Goal: Information Seeking & Learning: Check status

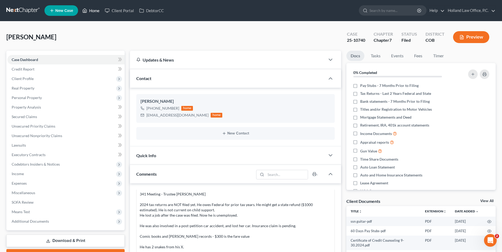
click at [85, 10] on icon at bounding box center [84, 10] width 5 height 6
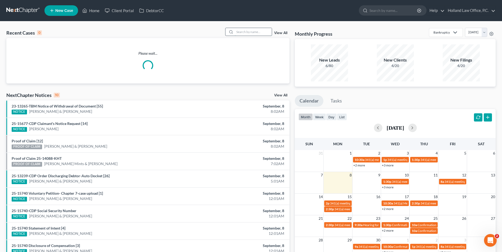
click at [242, 32] on input "search" at bounding box center [253, 32] width 37 height 8
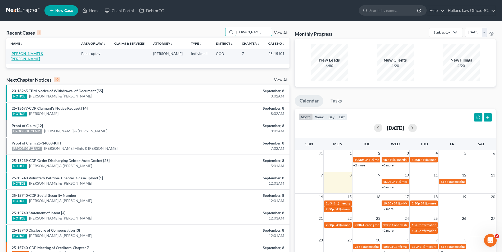
type input "[PERSON_NAME]"
click at [26, 54] on link "[PERSON_NAME] & [PERSON_NAME]" at bounding box center [27, 56] width 33 height 10
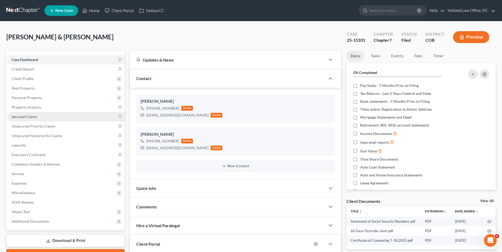
click at [32, 118] on span "Secured Claims" at bounding box center [24, 117] width 25 height 4
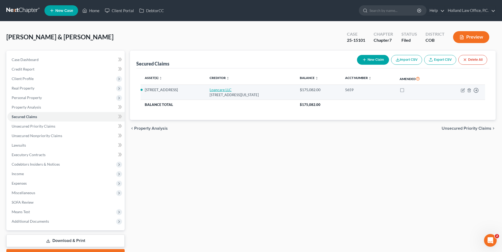
click at [209, 90] on link "Loancare LLC" at bounding box center [220, 90] width 22 height 4
select select "48"
select select "3"
select select "4"
select select "1"
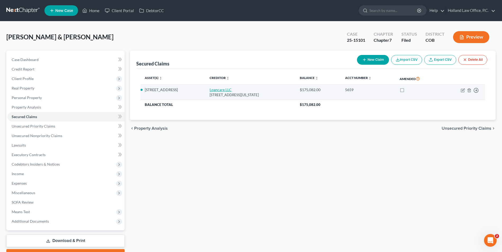
select select "0"
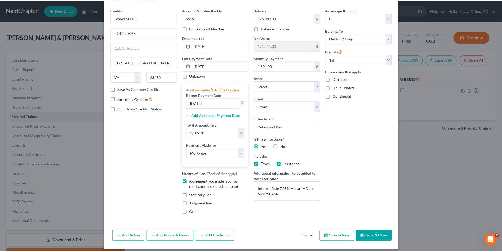
scroll to position [26, 0]
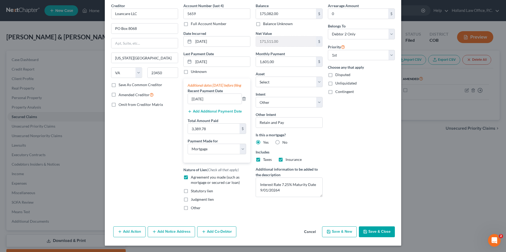
click at [378, 233] on button "Save & Close" at bounding box center [377, 232] width 36 height 11
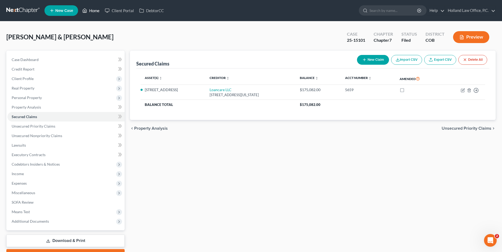
click at [97, 8] on link "Home" at bounding box center [91, 11] width 22 height 10
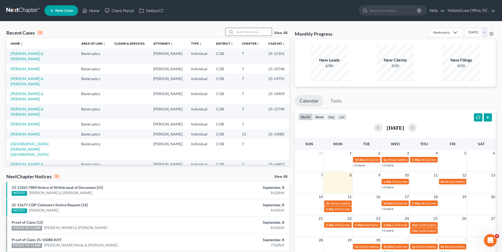
click at [240, 29] on input "search" at bounding box center [253, 32] width 37 height 8
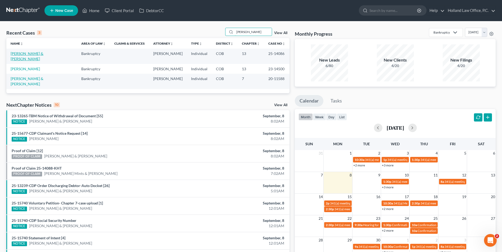
type input "[PERSON_NAME]"
click at [16, 53] on link "[PERSON_NAME] & [PERSON_NAME]" at bounding box center [27, 56] width 33 height 10
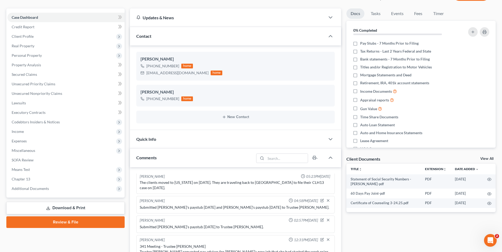
scroll to position [53, 0]
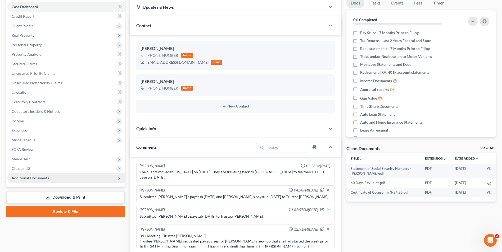
click at [48, 180] on span "Additional Documents" at bounding box center [30, 178] width 37 height 4
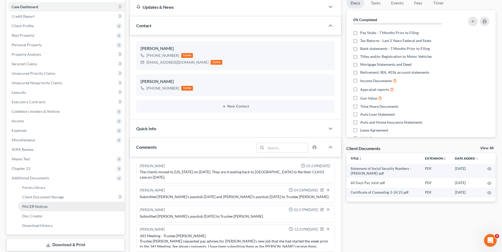
click at [46, 208] on span "PACER Notices" at bounding box center [34, 206] width 25 height 4
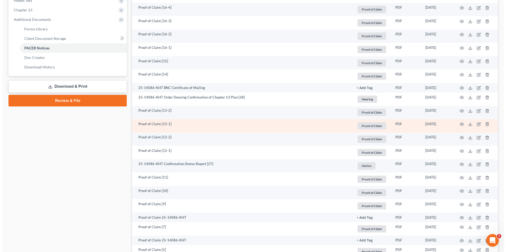
scroll to position [238, 0]
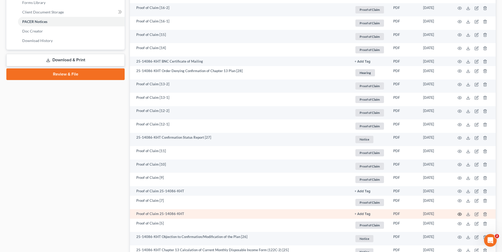
click at [459, 216] on icon "button" at bounding box center [459, 214] width 4 height 3
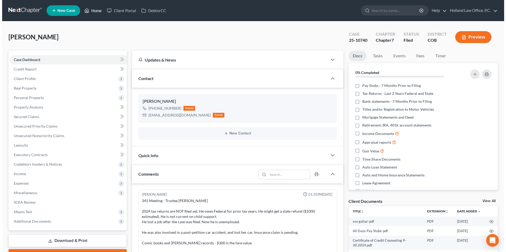
scroll to position [7, 0]
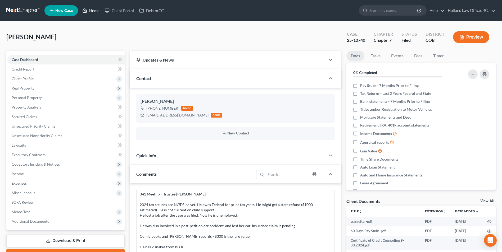
click at [93, 9] on link "Home" at bounding box center [91, 11] width 22 height 10
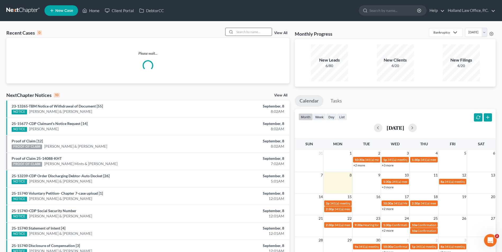
click at [242, 28] on input "search" at bounding box center [253, 32] width 37 height 8
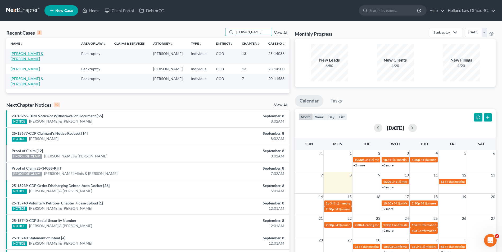
type input "[PERSON_NAME]"
click at [22, 54] on link "[PERSON_NAME] & [PERSON_NAME]" at bounding box center [27, 56] width 33 height 10
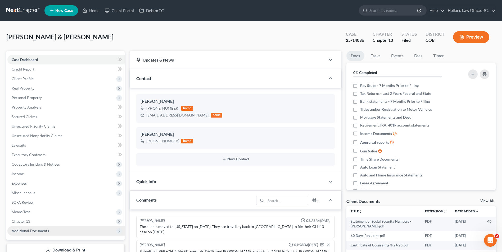
click at [36, 233] on span "Additional Documents" at bounding box center [30, 231] width 37 height 4
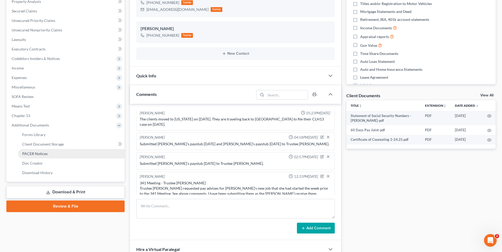
click at [32, 152] on span "PACER Notices" at bounding box center [34, 154] width 25 height 4
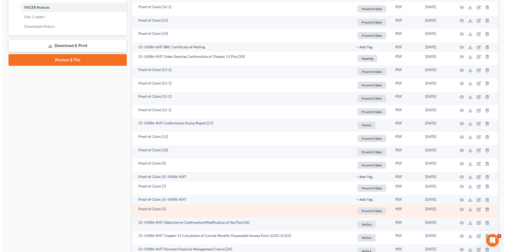
scroll to position [264, 0]
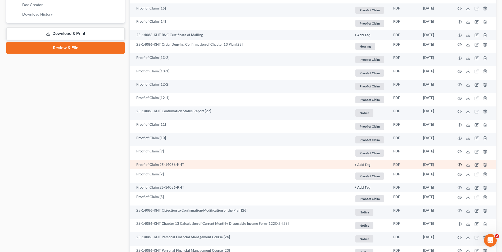
click at [458, 165] on icon "button" at bounding box center [459, 165] width 4 height 3
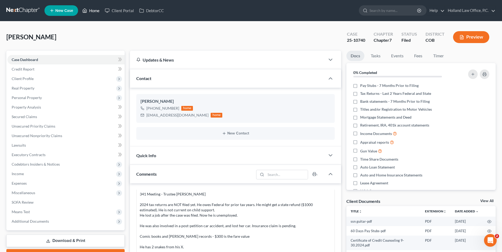
drag, startPoint x: 89, startPoint y: 13, endPoint x: 94, endPoint y: 11, distance: 5.5
click at [89, 13] on link "Home" at bounding box center [91, 11] width 22 height 10
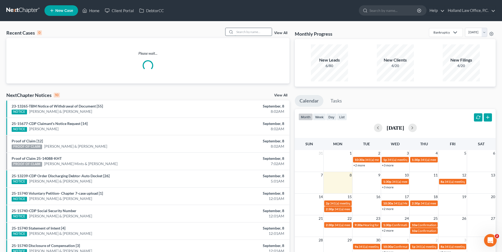
click at [261, 33] on input "search" at bounding box center [253, 32] width 37 height 8
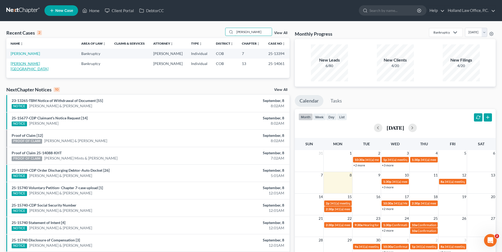
type input "sprague"
click at [23, 65] on link "Sprague, Kent" at bounding box center [30, 66] width 38 height 10
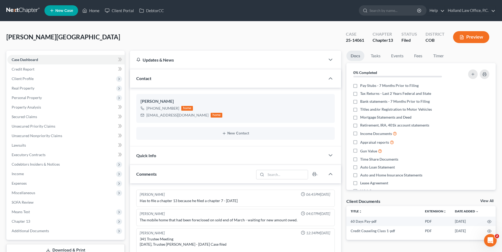
scroll to position [38, 0]
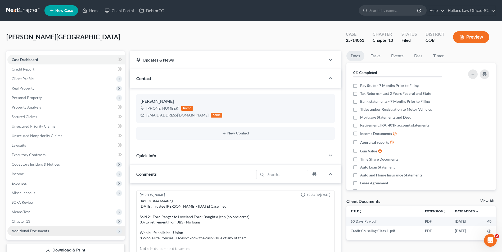
click at [37, 232] on span "Additional Documents" at bounding box center [30, 231] width 37 height 4
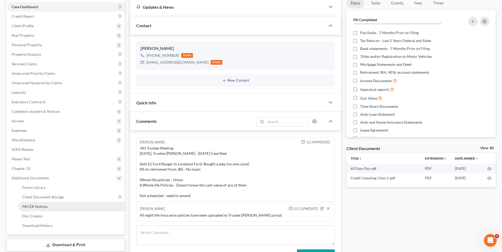
click at [53, 207] on link "PACER Notices" at bounding box center [71, 207] width 107 height 10
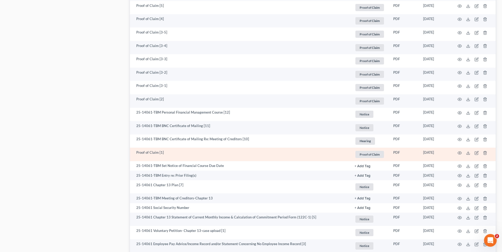
scroll to position [370, 0]
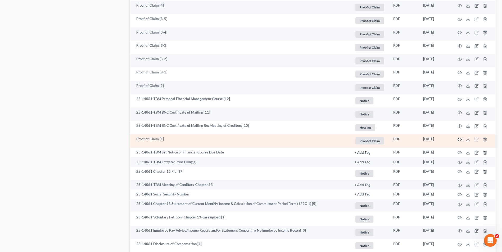
click at [458, 140] on icon "button" at bounding box center [459, 139] width 4 height 3
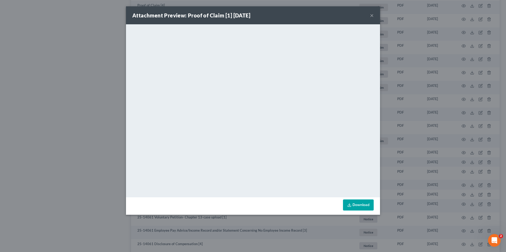
click at [372, 16] on button "×" at bounding box center [372, 15] width 4 height 6
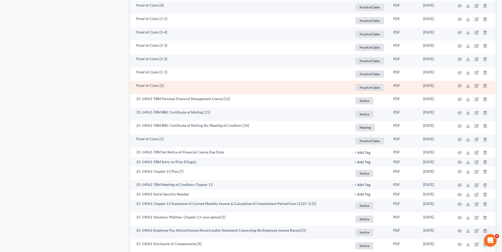
click at [461, 85] on td at bounding box center [473, 87] width 44 height 13
click at [460, 85] on icon "button" at bounding box center [459, 86] width 4 height 4
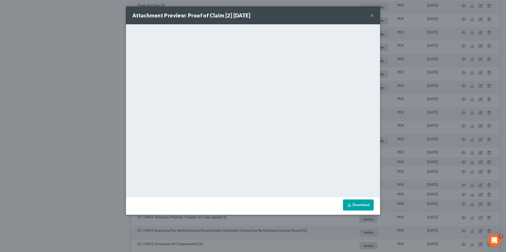
click at [370, 15] on button "×" at bounding box center [372, 15] width 4 height 6
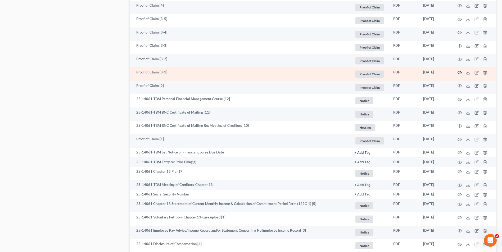
click at [458, 72] on icon "button" at bounding box center [459, 72] width 4 height 3
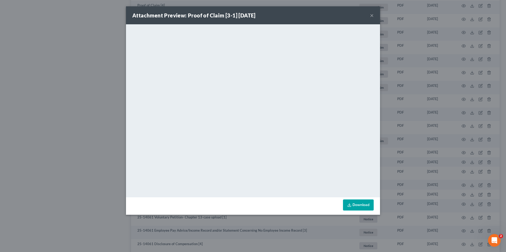
drag, startPoint x: 371, startPoint y: 14, endPoint x: 370, endPoint y: 18, distance: 4.0
click at [371, 14] on button "×" at bounding box center [372, 15] width 4 height 6
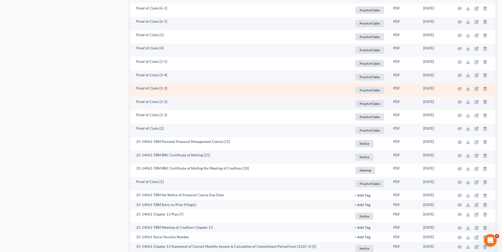
scroll to position [317, 0]
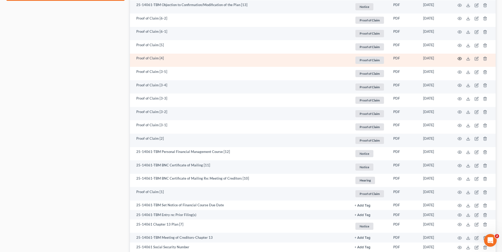
click at [458, 59] on icon "button" at bounding box center [459, 59] width 4 height 4
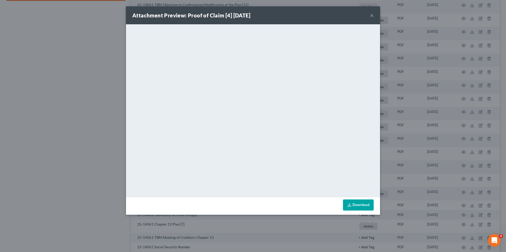
drag, startPoint x: 373, startPoint y: 15, endPoint x: 367, endPoint y: 16, distance: 6.0
click at [373, 15] on button "×" at bounding box center [372, 15] width 4 height 6
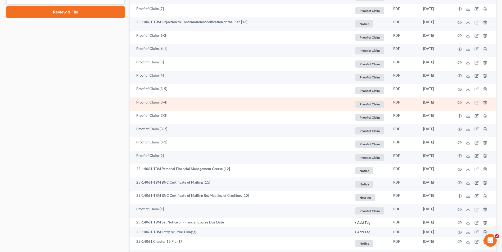
scroll to position [291, 0]
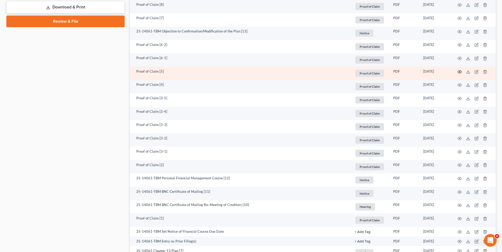
click at [458, 71] on icon "button" at bounding box center [459, 72] width 4 height 4
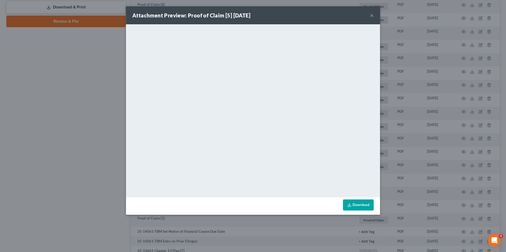
click at [372, 14] on button "×" at bounding box center [372, 15] width 4 height 6
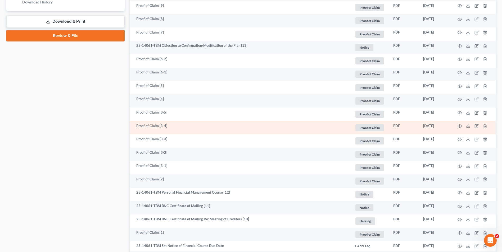
scroll to position [264, 0]
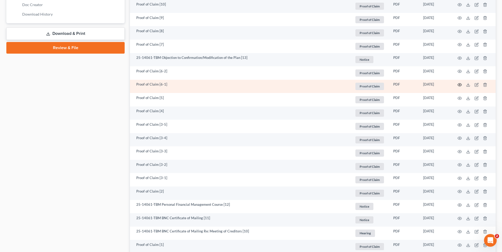
click at [459, 85] on icon "button" at bounding box center [459, 85] width 4 height 4
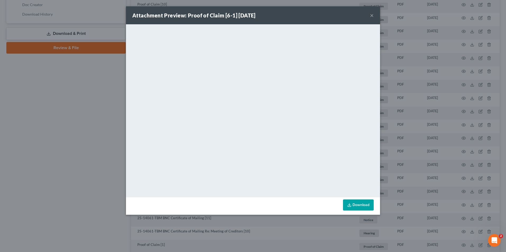
click at [373, 15] on button "×" at bounding box center [372, 15] width 4 height 6
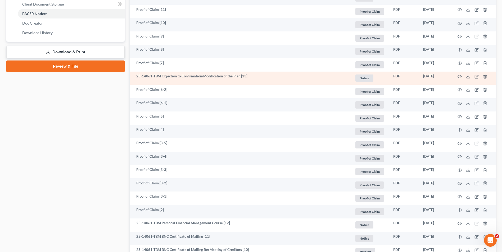
scroll to position [212, 0]
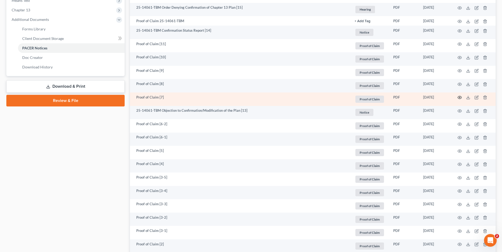
click at [459, 98] on icon "button" at bounding box center [459, 97] width 4 height 4
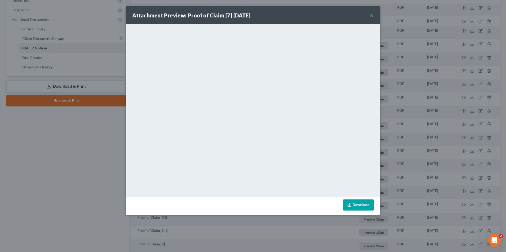
click at [370, 16] on button "×" at bounding box center [372, 15] width 4 height 6
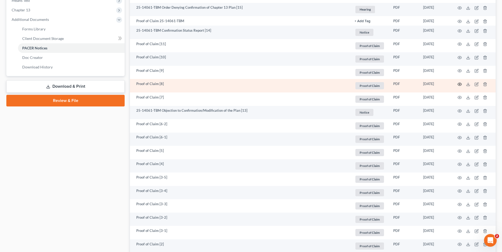
click at [459, 84] on icon "button" at bounding box center [459, 84] width 4 height 4
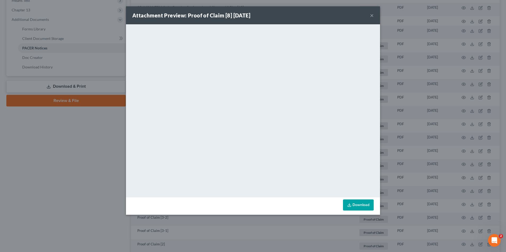
click at [372, 15] on button "×" at bounding box center [372, 15] width 4 height 6
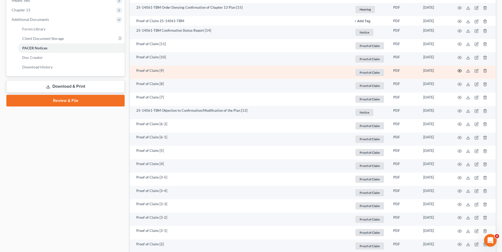
click at [459, 71] on icon "button" at bounding box center [459, 71] width 4 height 4
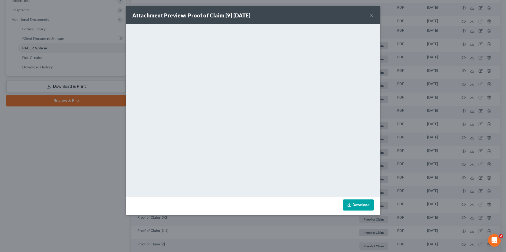
click at [372, 14] on button "×" at bounding box center [372, 15] width 4 height 6
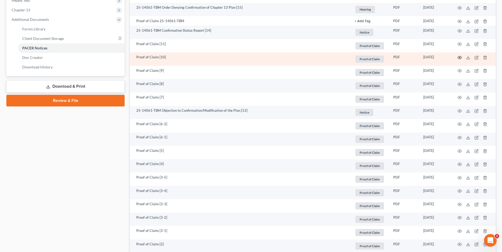
click at [458, 57] on icon "button" at bounding box center [459, 57] width 4 height 3
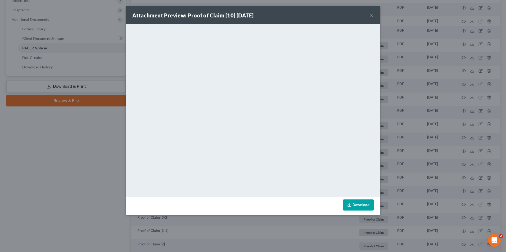
click at [369, 16] on div "Attachment Preview: Proof of Claim [10] 08/15/2025 ×" at bounding box center [253, 15] width 254 height 18
click at [372, 15] on button "×" at bounding box center [372, 15] width 4 height 6
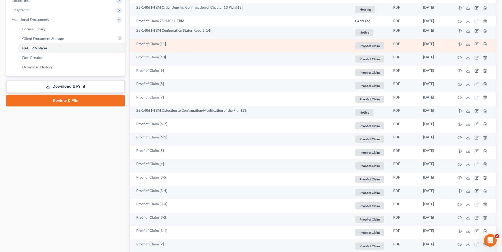
click at [461, 43] on td at bounding box center [473, 45] width 44 height 13
click at [459, 44] on circle "button" at bounding box center [459, 44] width 1 height 1
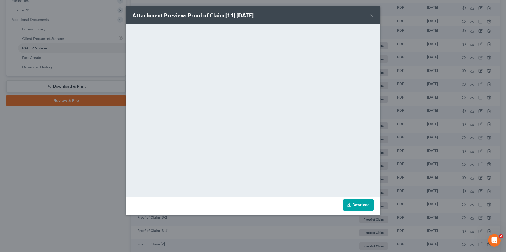
drag, startPoint x: 372, startPoint y: 15, endPoint x: 367, endPoint y: 19, distance: 6.4
click at [372, 15] on button "×" at bounding box center [372, 15] width 4 height 6
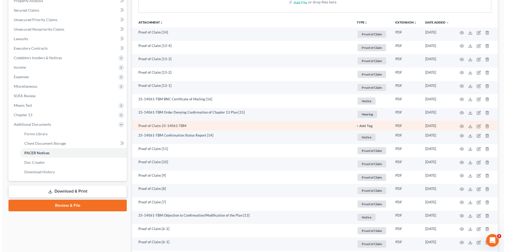
scroll to position [106, 0]
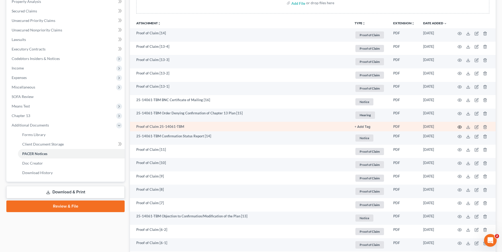
click at [460, 127] on icon "button" at bounding box center [459, 127] width 4 height 4
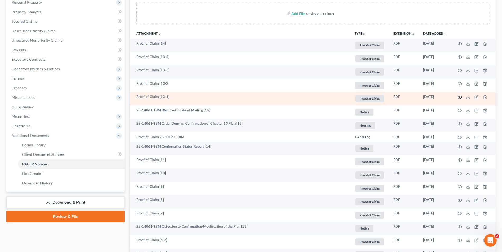
click at [458, 98] on icon "button" at bounding box center [459, 97] width 4 height 3
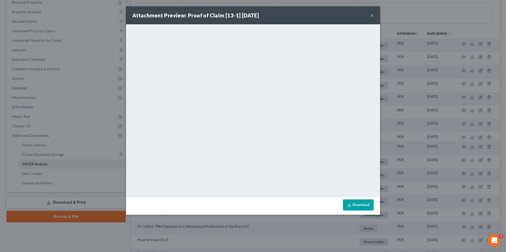
click at [372, 15] on button "×" at bounding box center [372, 15] width 4 height 6
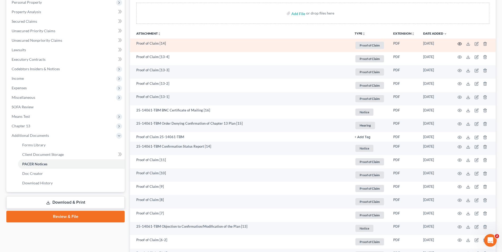
click at [460, 44] on circle "button" at bounding box center [459, 43] width 1 height 1
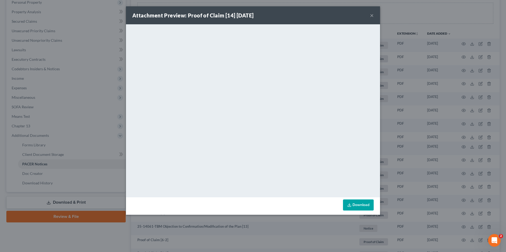
click at [372, 14] on button "×" at bounding box center [372, 15] width 4 height 6
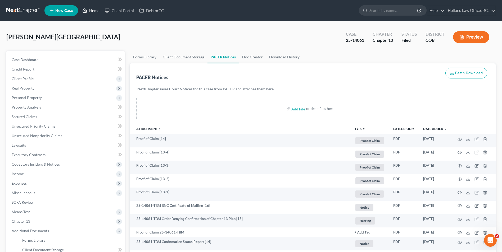
click at [91, 9] on link "Home" at bounding box center [91, 11] width 22 height 10
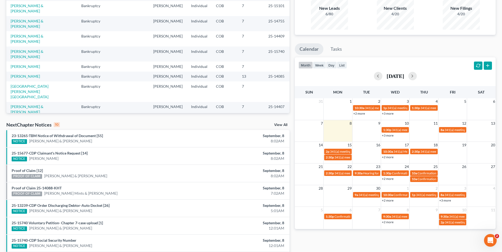
scroll to position [53, 0]
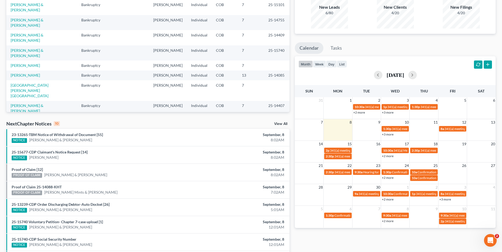
click at [282, 123] on link "View All" at bounding box center [280, 124] width 13 height 4
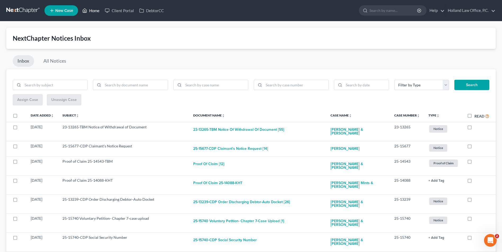
click at [89, 8] on link "Home" at bounding box center [91, 11] width 22 height 10
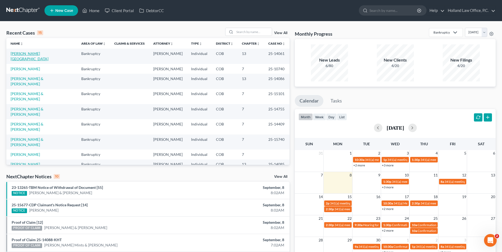
click at [27, 53] on link "Sprague, Kent" at bounding box center [30, 56] width 38 height 10
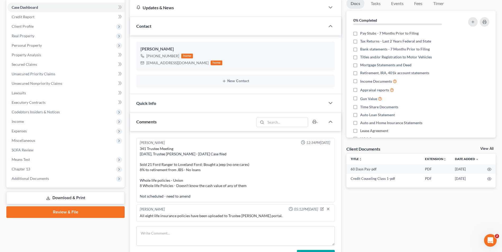
scroll to position [53, 0]
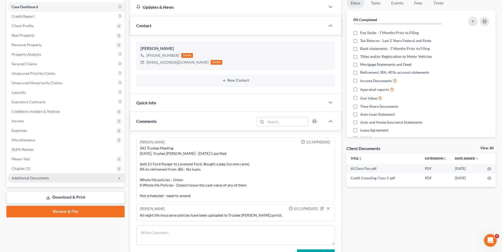
drag, startPoint x: 37, startPoint y: 177, endPoint x: 37, endPoint y: 180, distance: 3.2
click at [37, 177] on span "Additional Documents" at bounding box center [30, 178] width 37 height 4
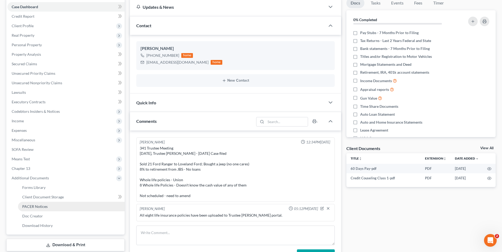
click at [44, 206] on span "PACER Notices" at bounding box center [34, 206] width 25 height 4
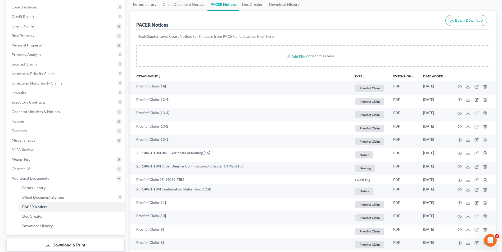
scroll to position [53, 0]
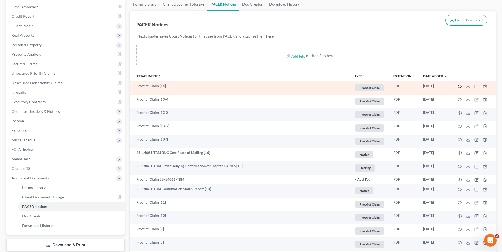
click at [460, 86] on circle "button" at bounding box center [459, 86] width 1 height 1
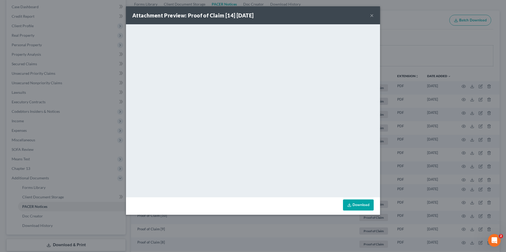
click at [372, 14] on button "×" at bounding box center [372, 15] width 4 height 6
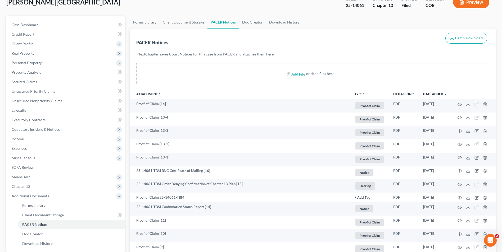
scroll to position [26, 0]
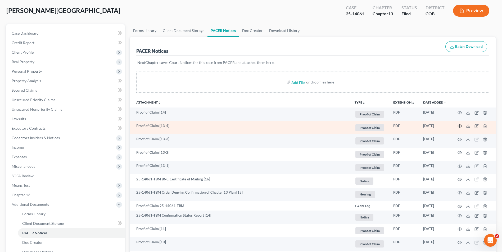
click at [458, 126] on icon "button" at bounding box center [459, 126] width 4 height 4
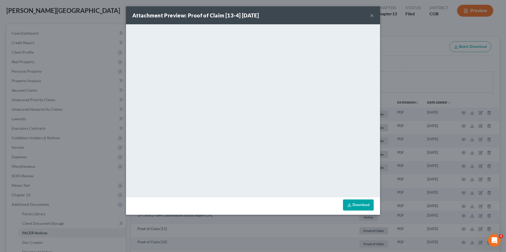
click at [371, 15] on button "×" at bounding box center [372, 15] width 4 height 6
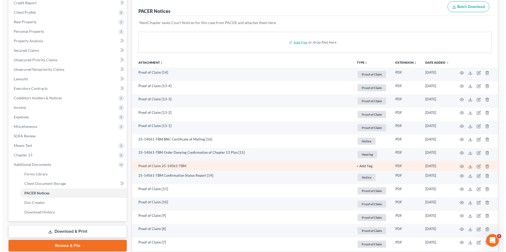
scroll to position [79, 0]
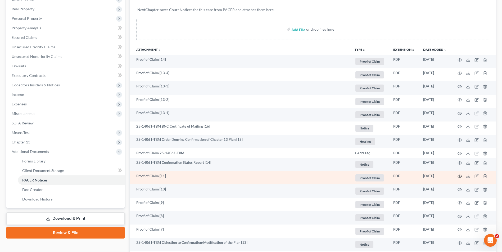
click at [460, 176] on circle "button" at bounding box center [459, 176] width 1 height 1
